Goal: Task Accomplishment & Management: Use online tool/utility

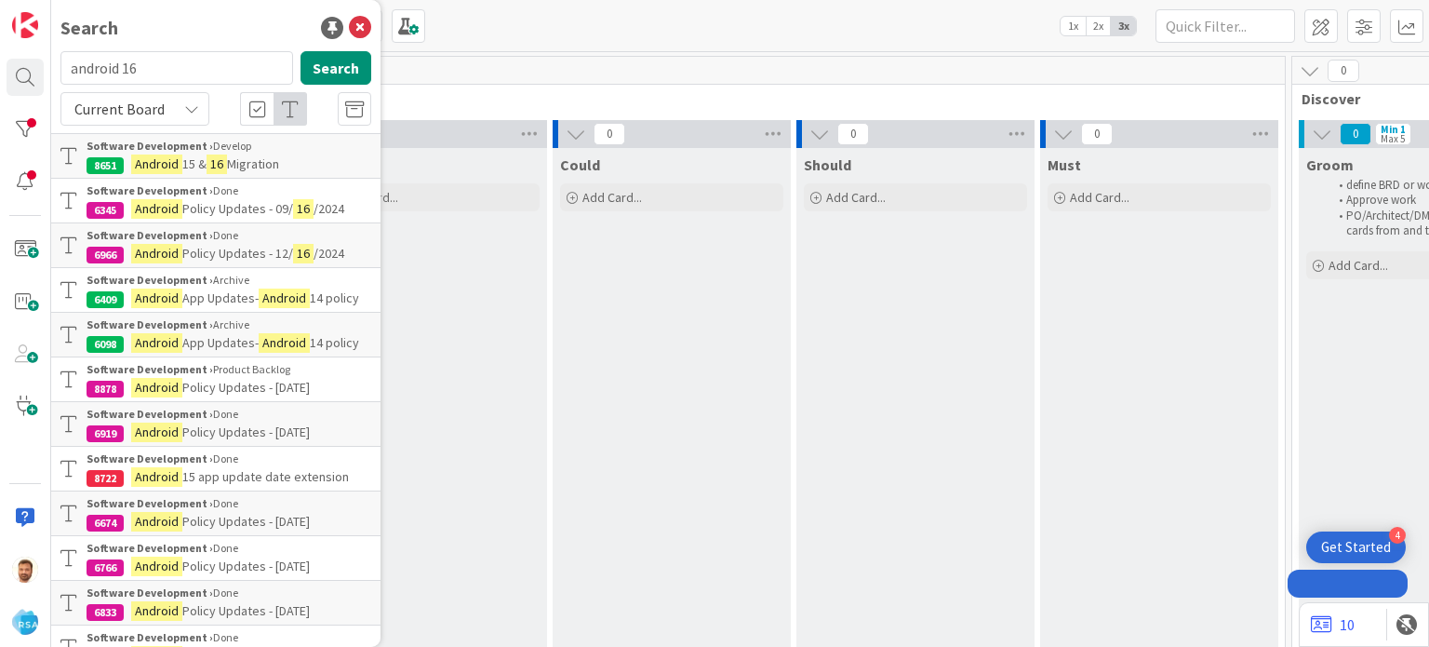
click at [46, 87] on div "Search android 16 Search Current Board Software Development › Develop 8651 Andr…" at bounding box center [25, 323] width 51 height 647
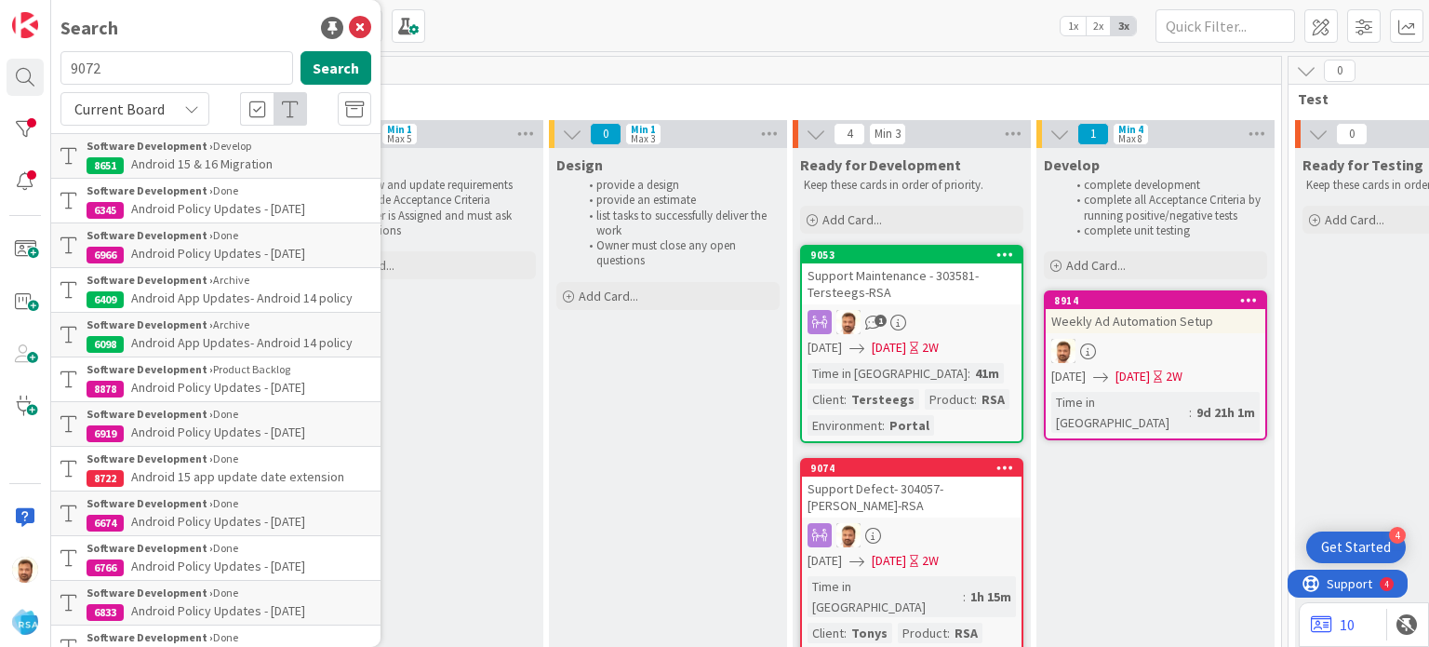
type input "9072"
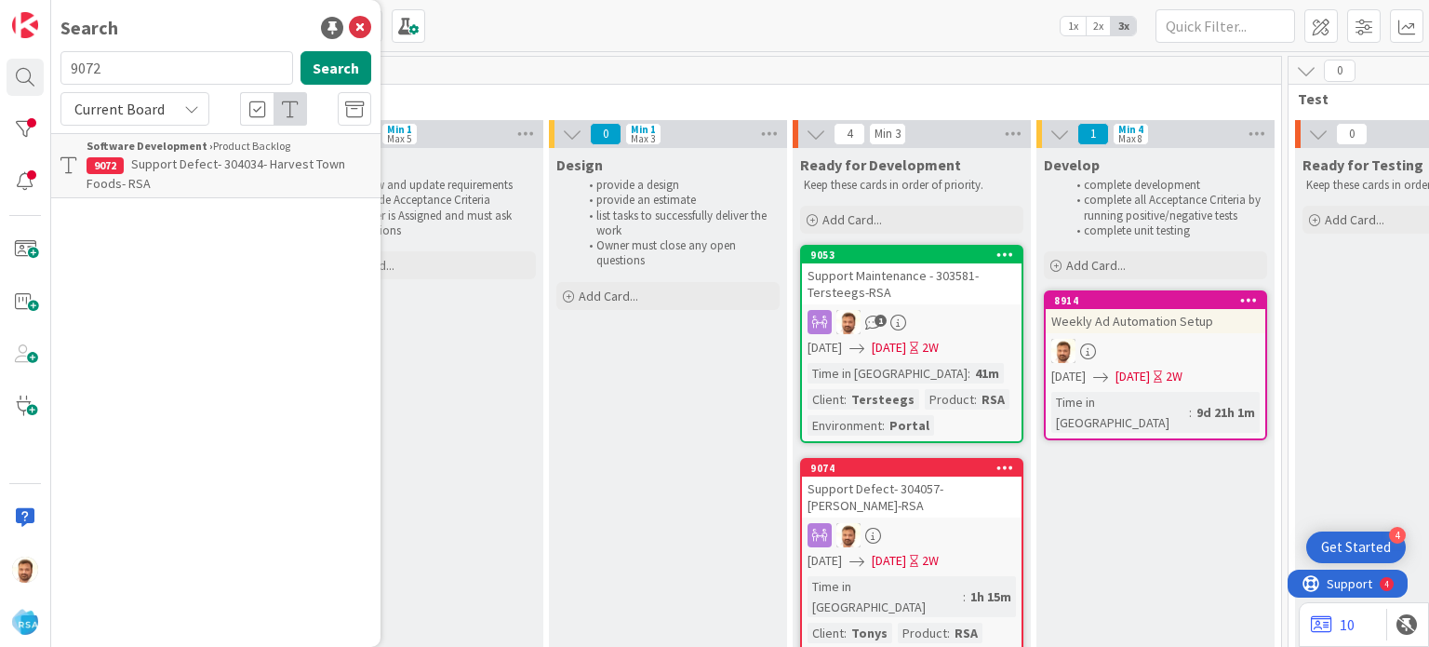
click at [155, 173] on p "Support Defect- 304034- Harvest Town Foods- RSA" at bounding box center [229, 173] width 285 height 39
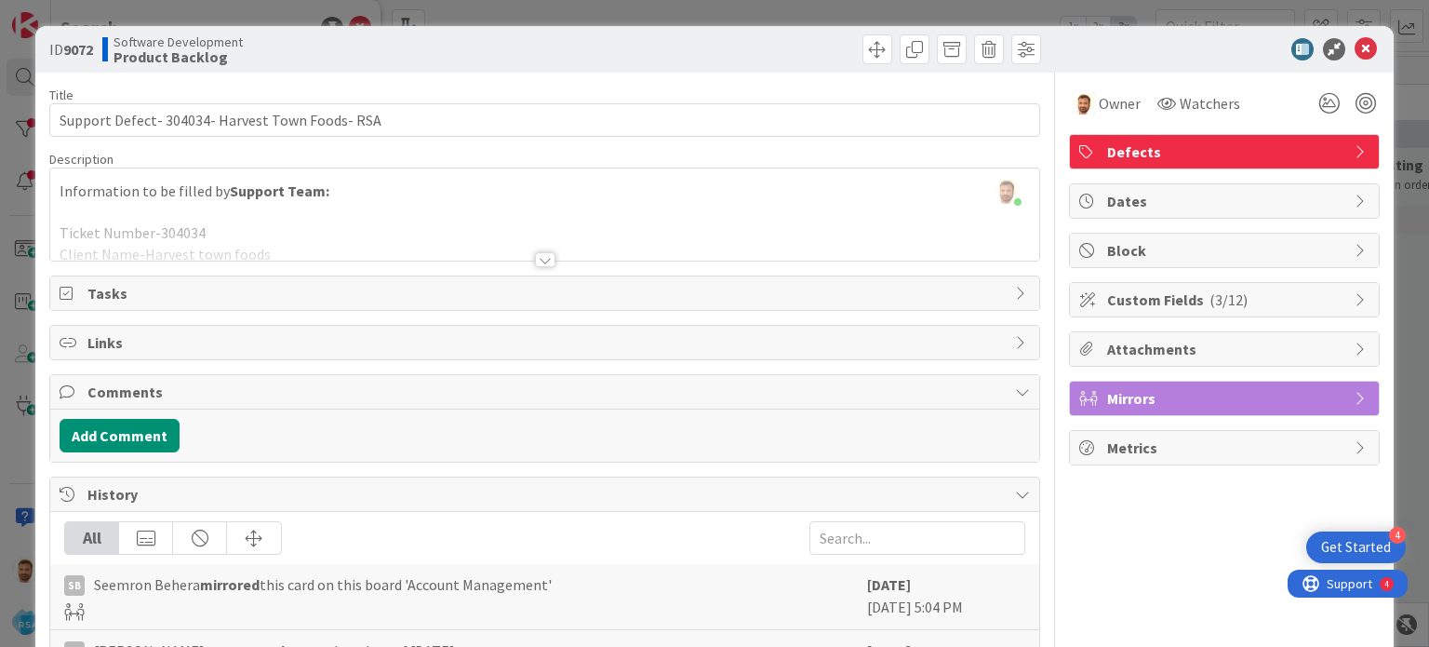
click at [878, 47] on div at bounding box center [795, 49] width 491 height 30
click at [876, 47] on span at bounding box center [877, 49] width 30 height 30
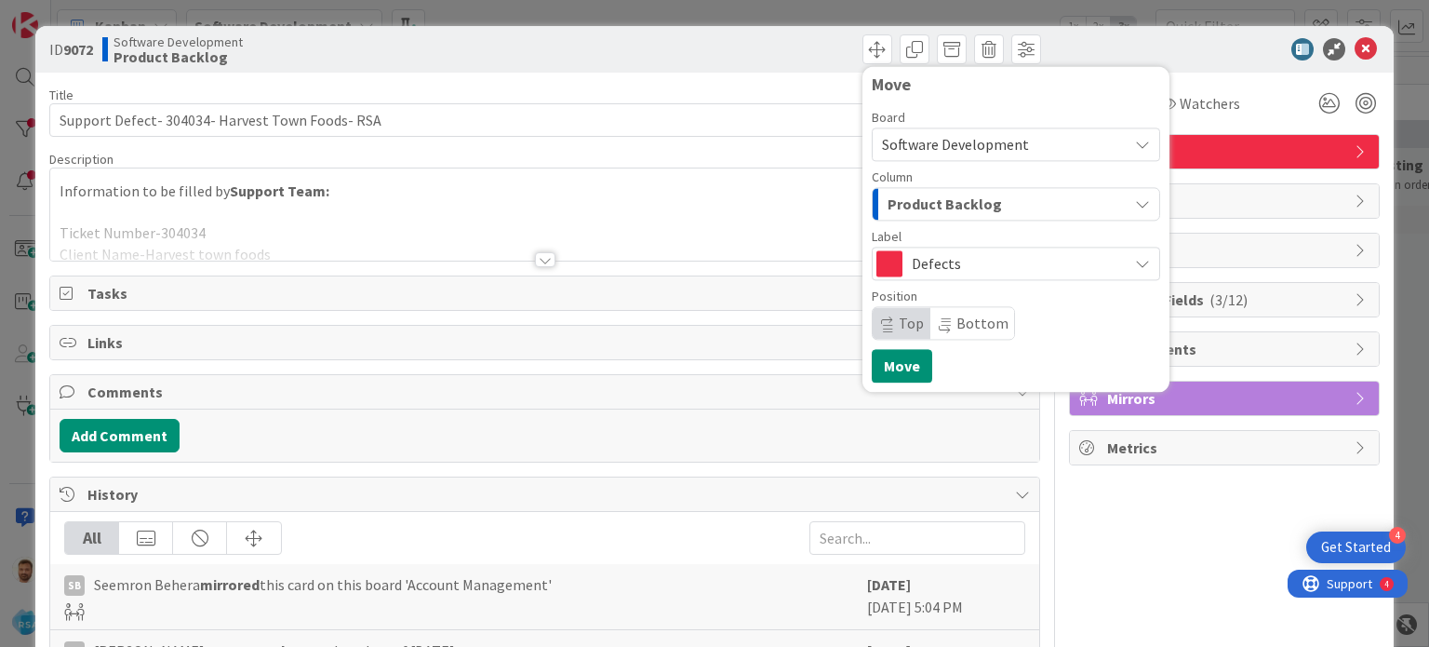
click at [927, 213] on span "Product Backlog" at bounding box center [945, 204] width 114 height 24
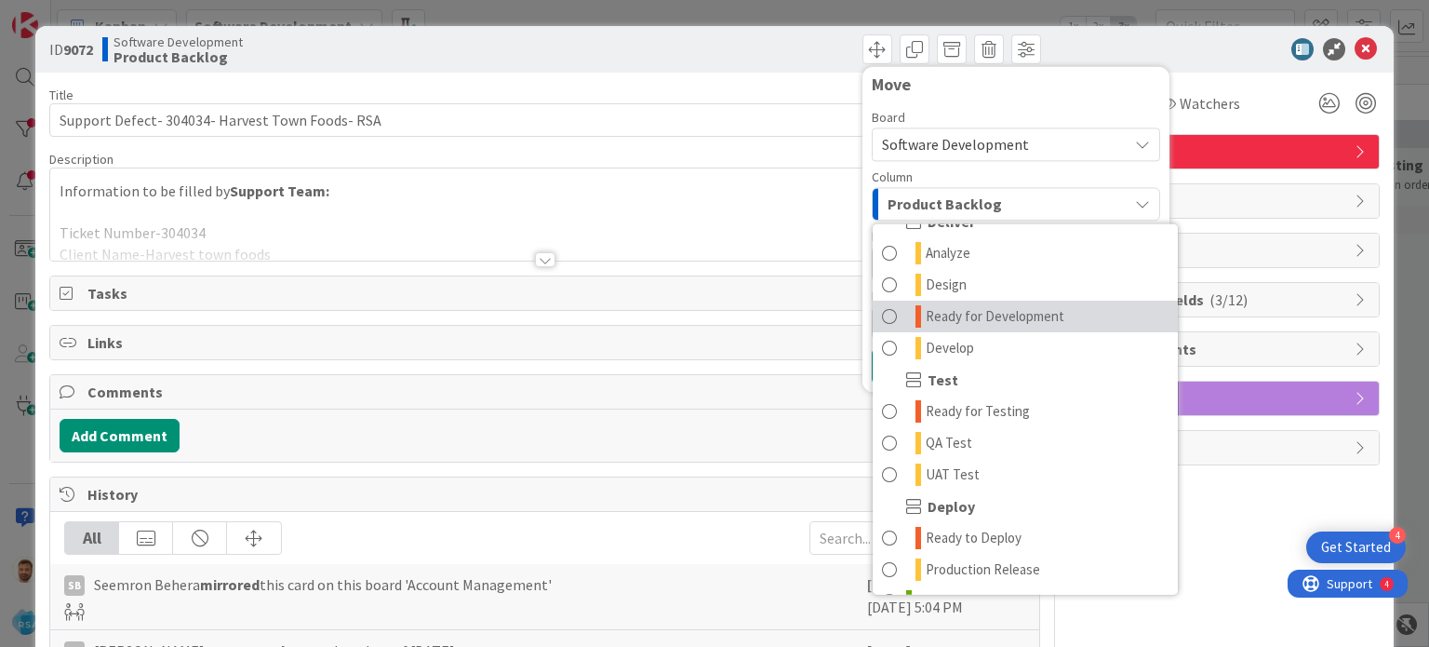
scroll to position [408, 0]
click at [1019, 318] on span "Ready for Development" at bounding box center [995, 314] width 139 height 22
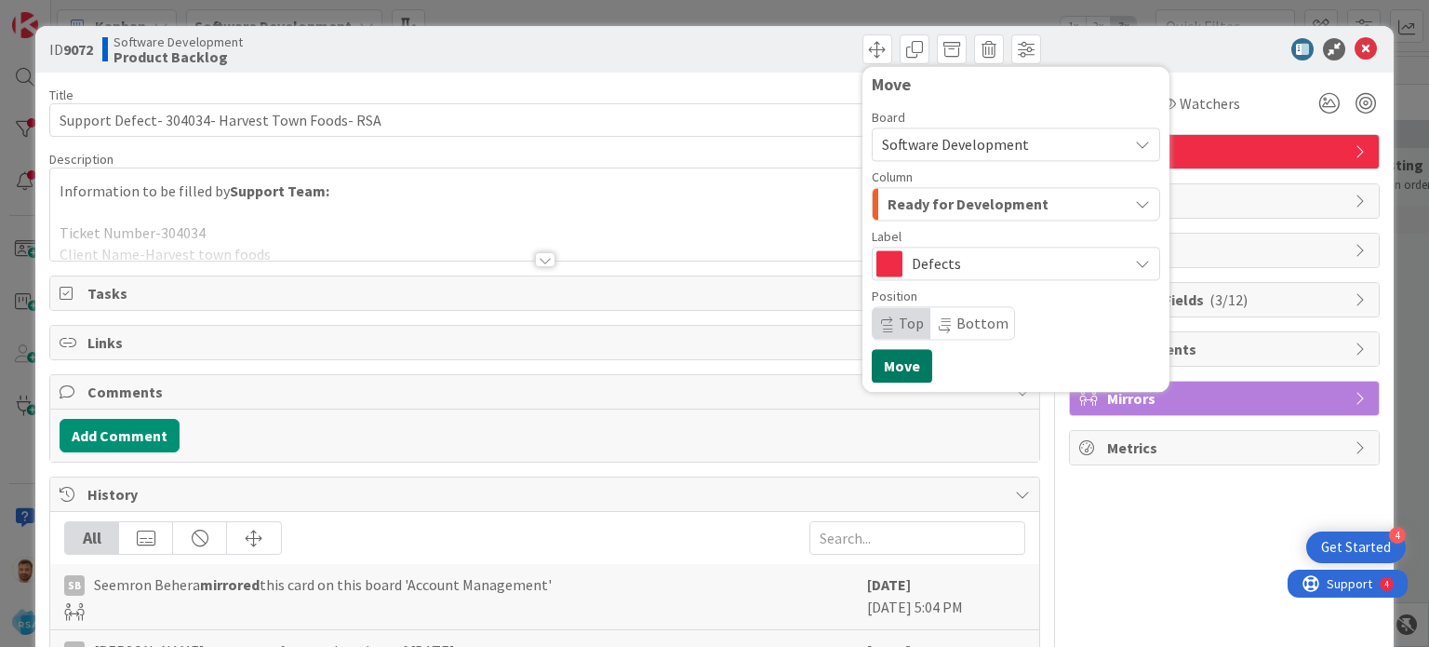
click at [884, 375] on button "Move" at bounding box center [902, 365] width 60 height 33
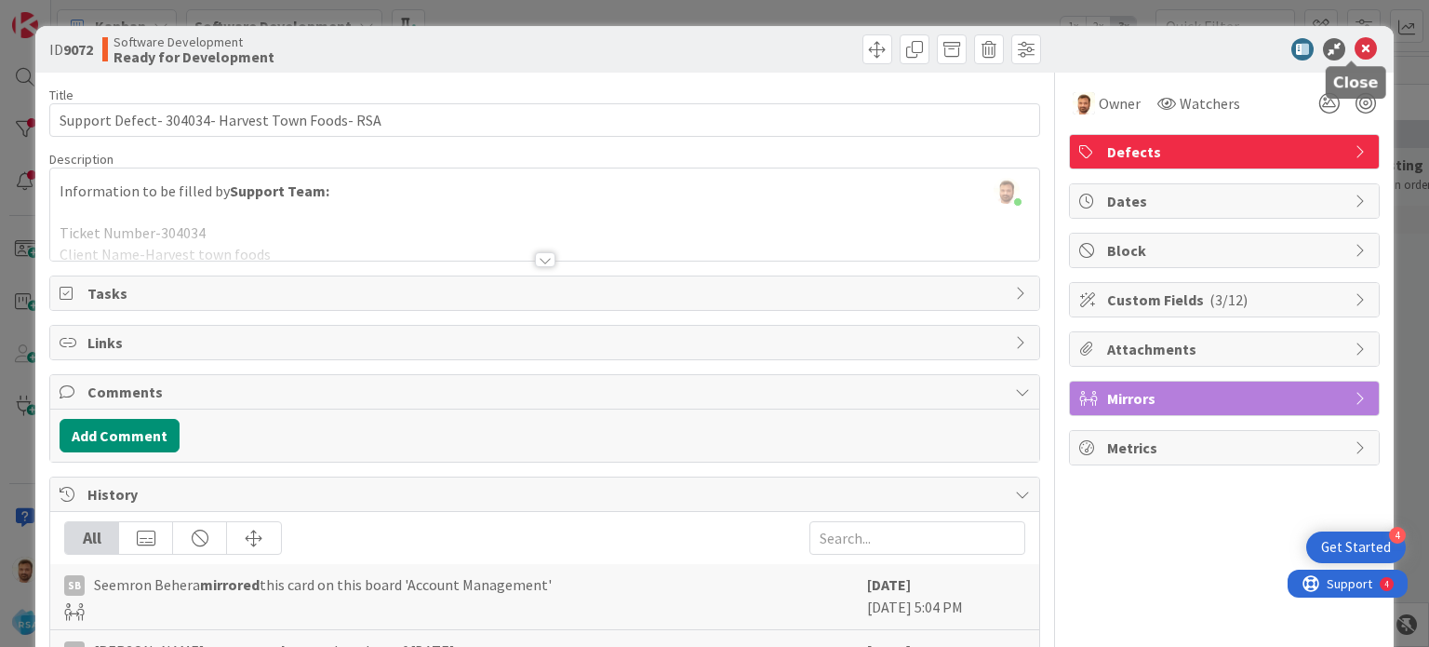
click at [1355, 47] on icon at bounding box center [1366, 49] width 22 height 22
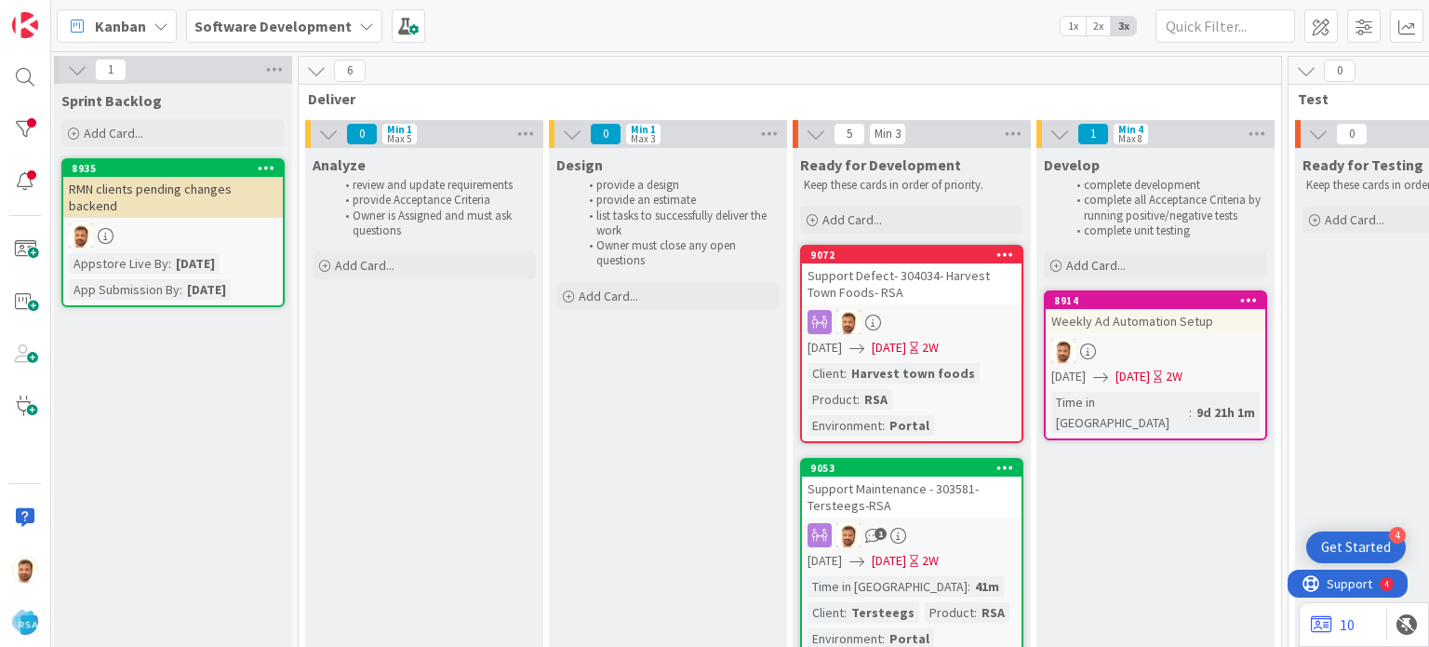
click at [871, 286] on div "Support Defect- 304034- Harvest Town Foods- RSA" at bounding box center [912, 283] width 220 height 41
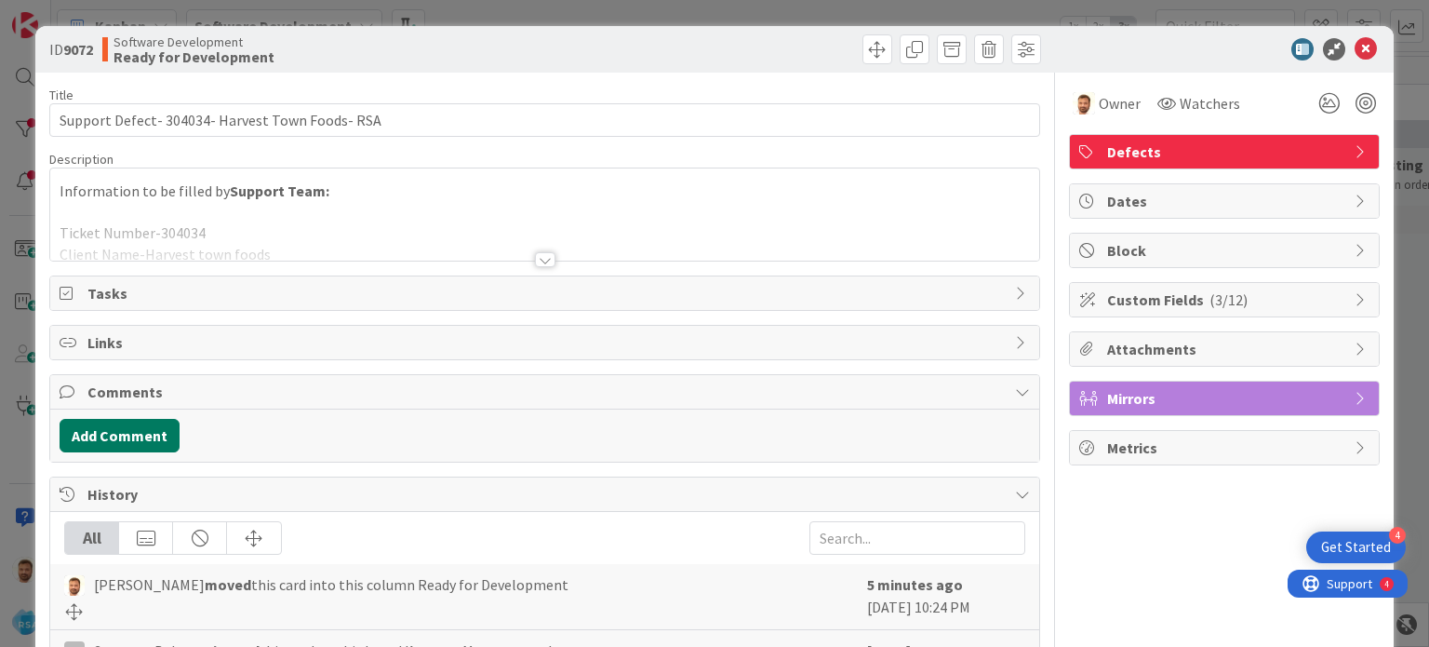
click at [150, 434] on button "Add Comment" at bounding box center [120, 435] width 120 height 33
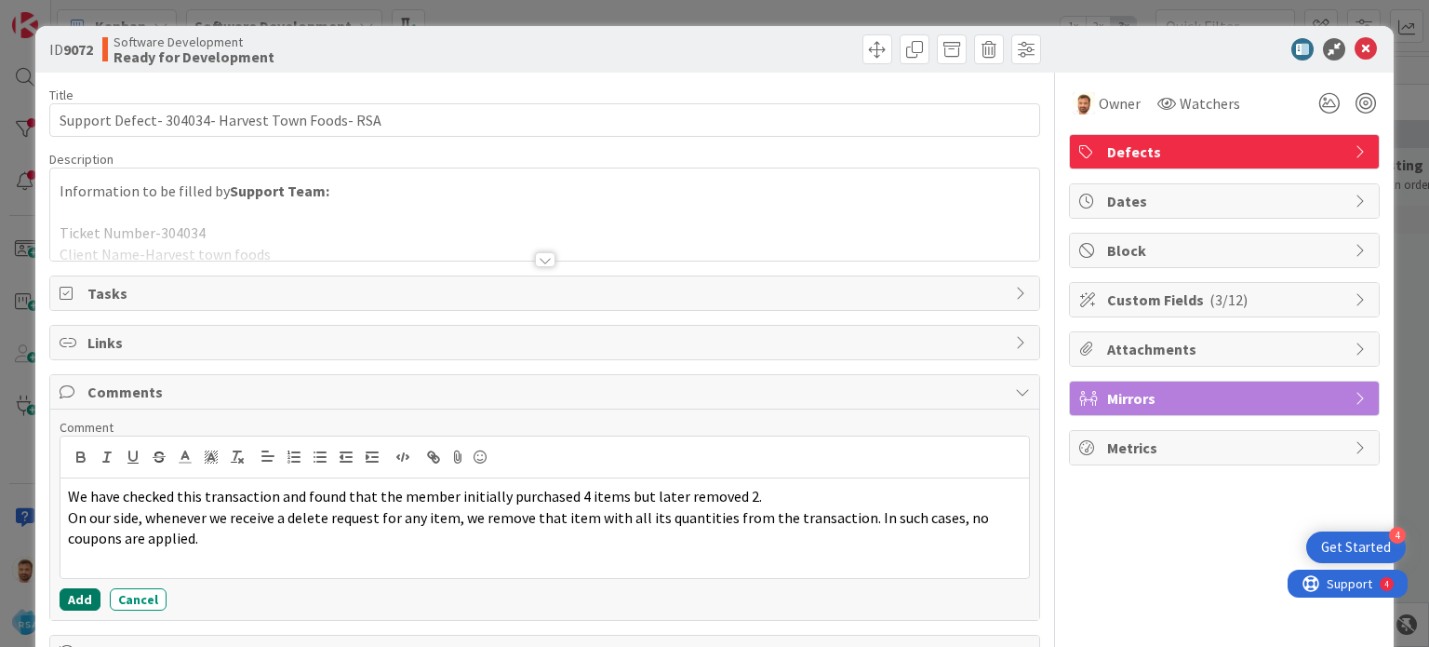
click at [89, 595] on button "Add" at bounding box center [80, 599] width 41 height 22
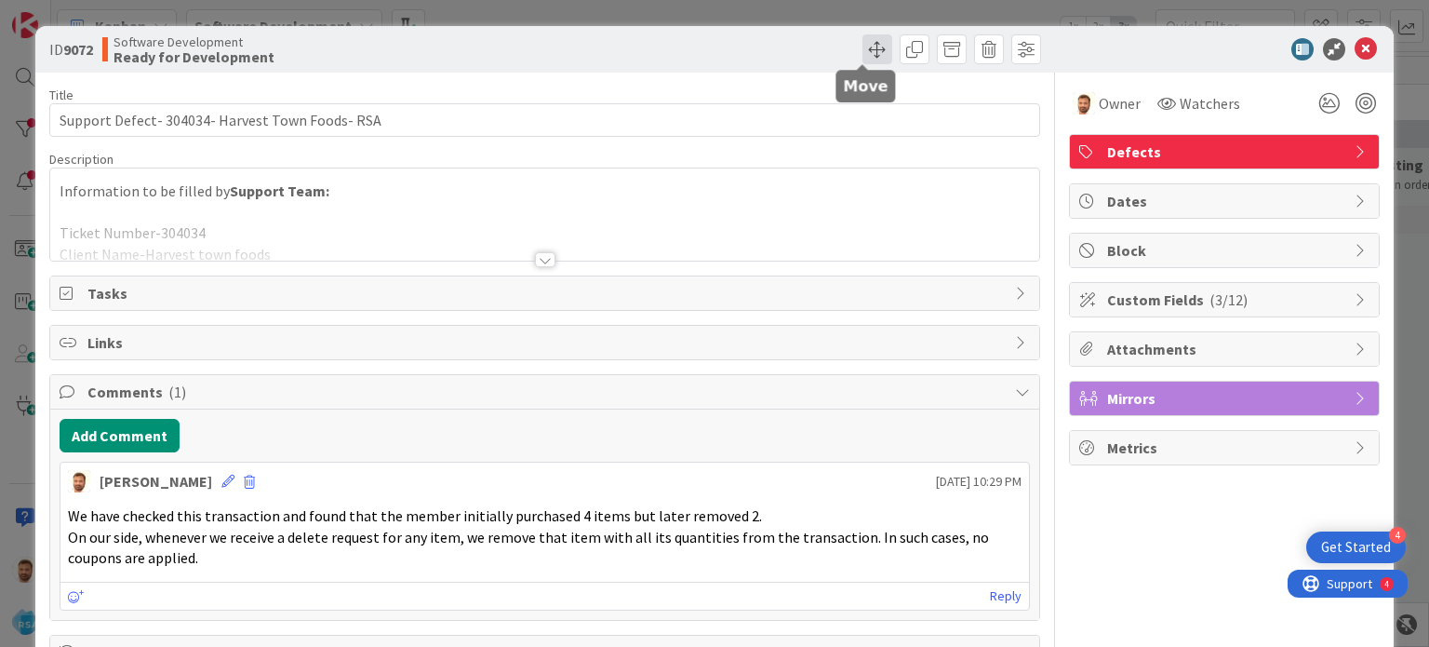
click at [862, 55] on span at bounding box center [877, 49] width 30 height 30
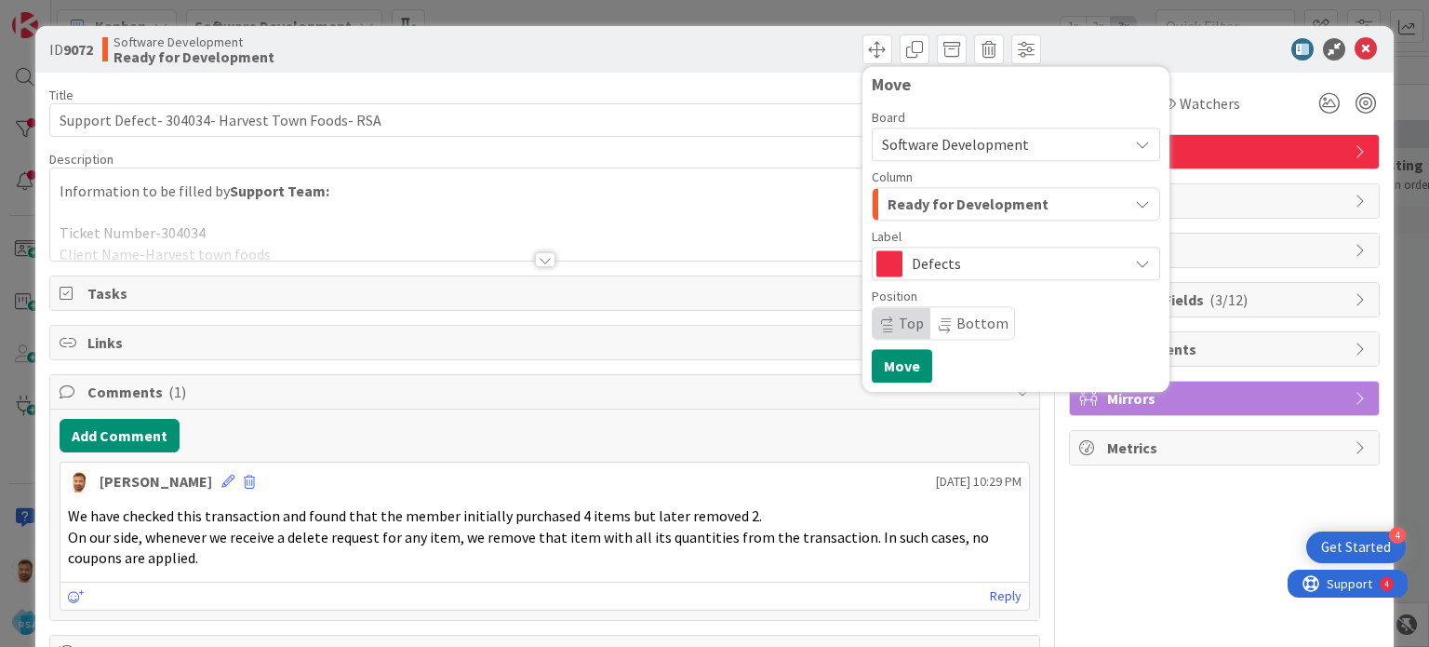
click at [917, 198] on span "Ready for Development" at bounding box center [968, 204] width 161 height 24
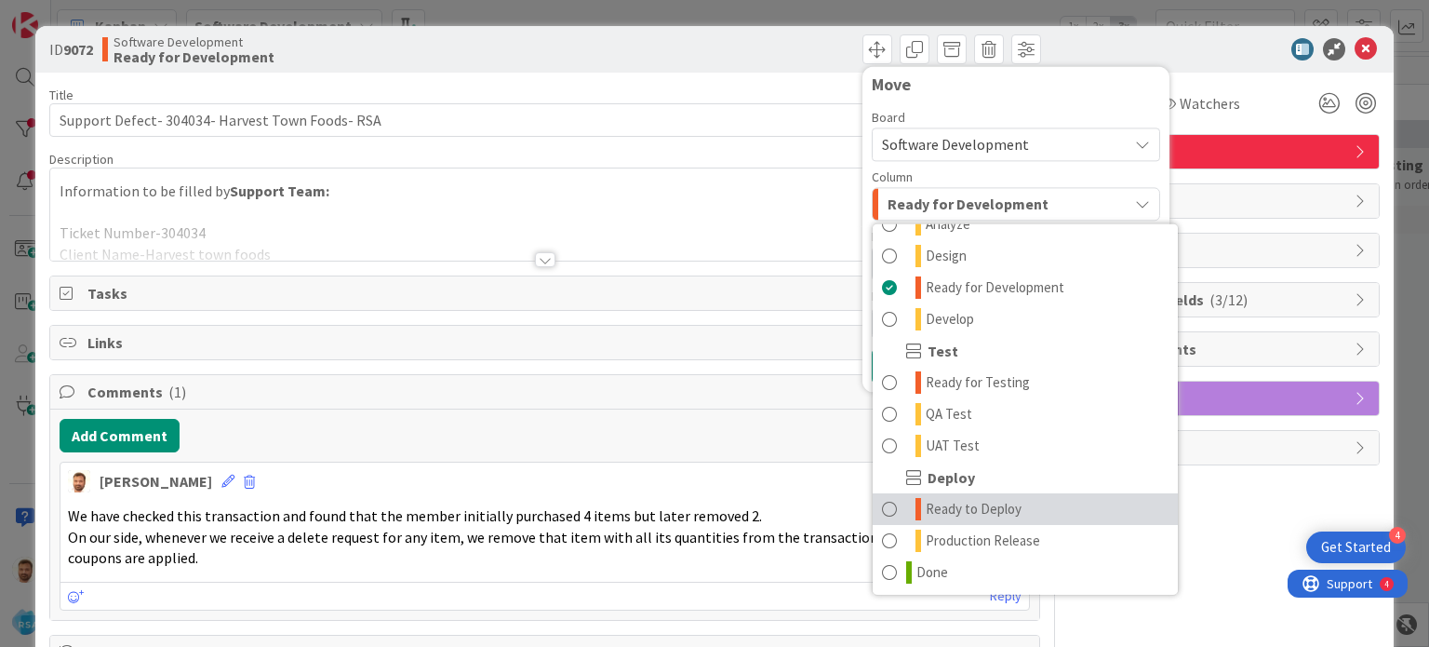
scroll to position [435, 0]
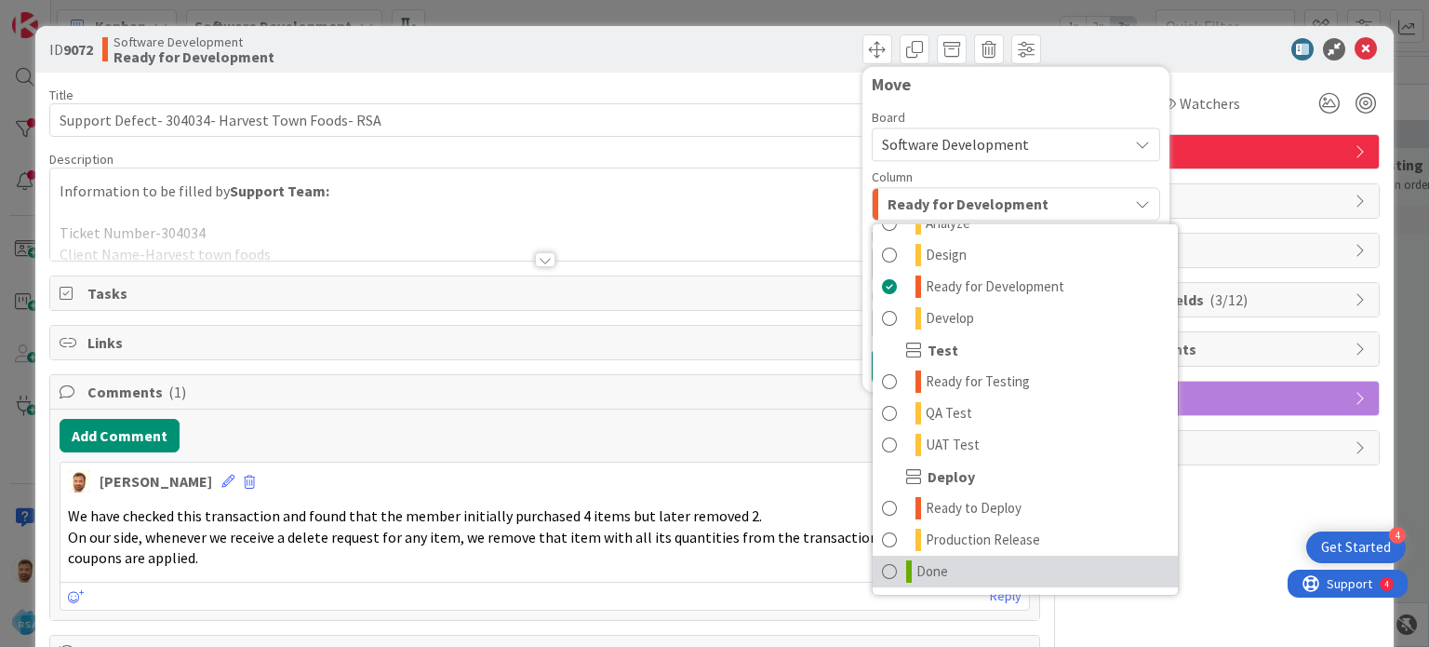
click at [939, 568] on link "Done" at bounding box center [1025, 571] width 305 height 32
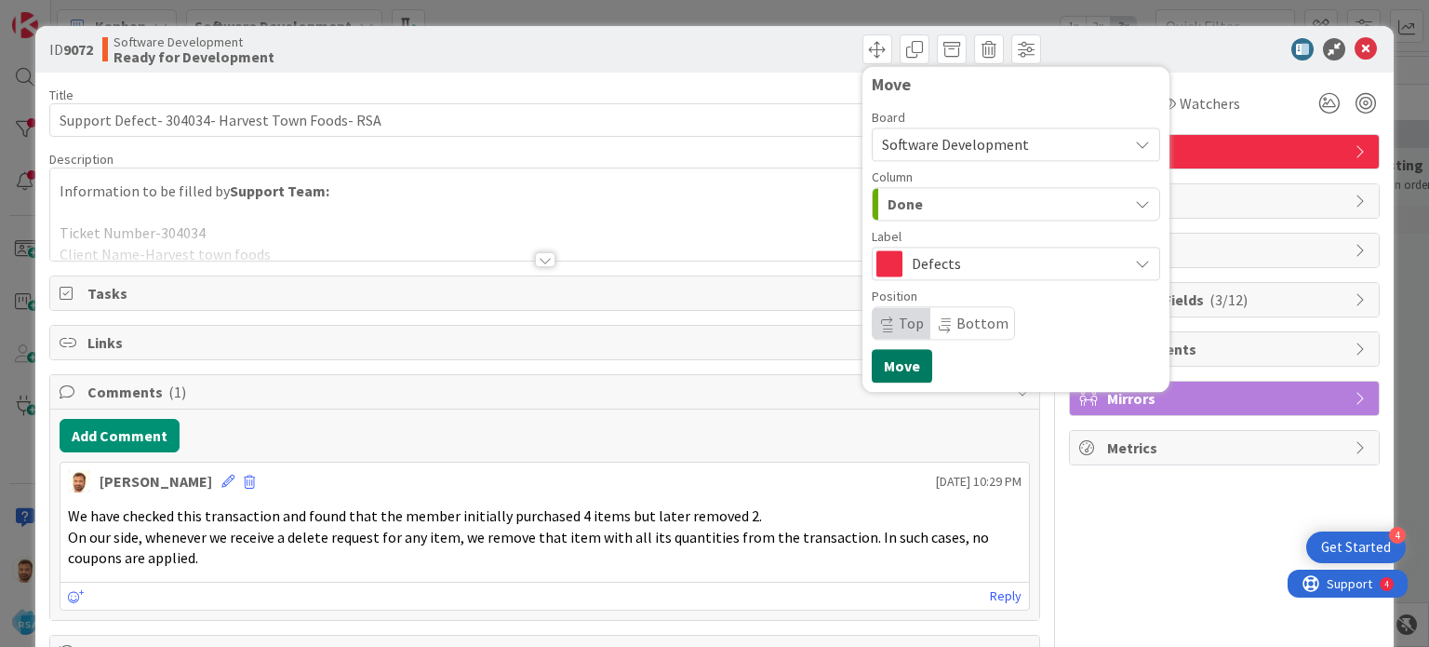
click at [882, 358] on button "Move" at bounding box center [902, 365] width 60 height 33
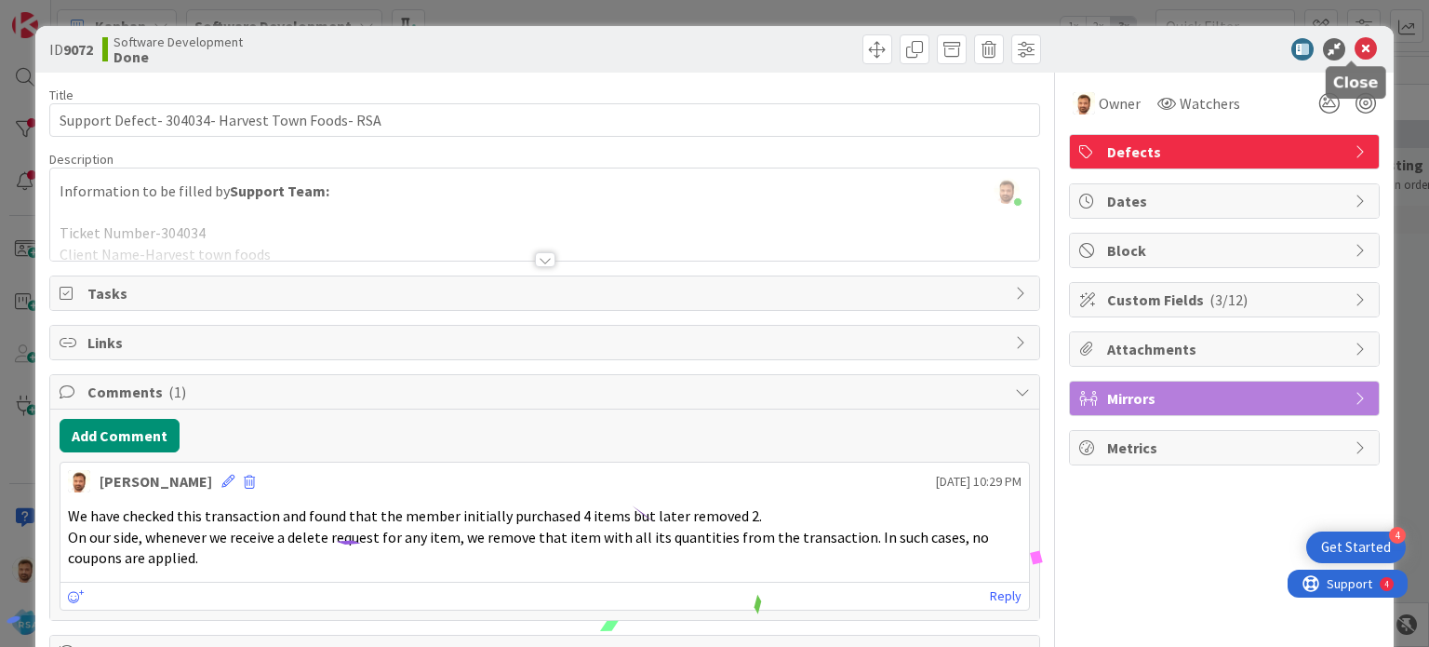
click at [1355, 47] on icon at bounding box center [1366, 49] width 22 height 22
